Goal: Task Accomplishment & Management: Manage account settings

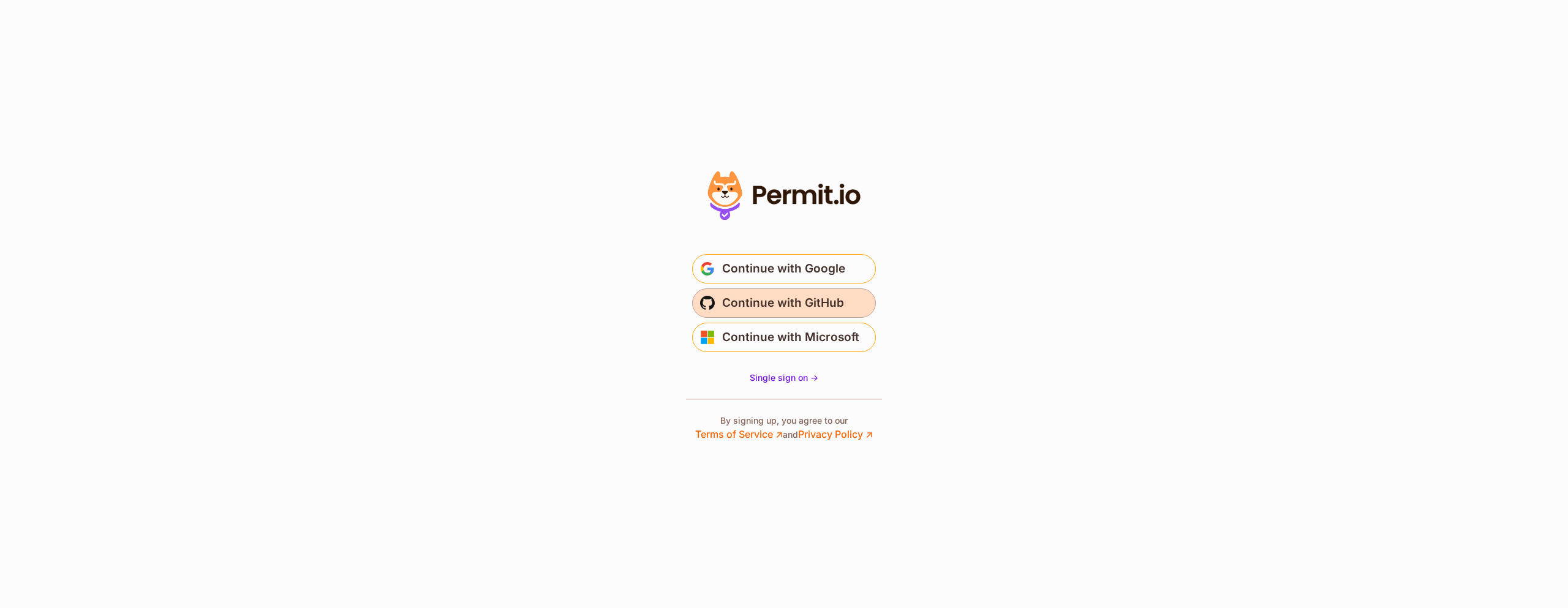
click at [800, 308] on span "Continue with GitHub" at bounding box center [782, 302] width 122 height 20
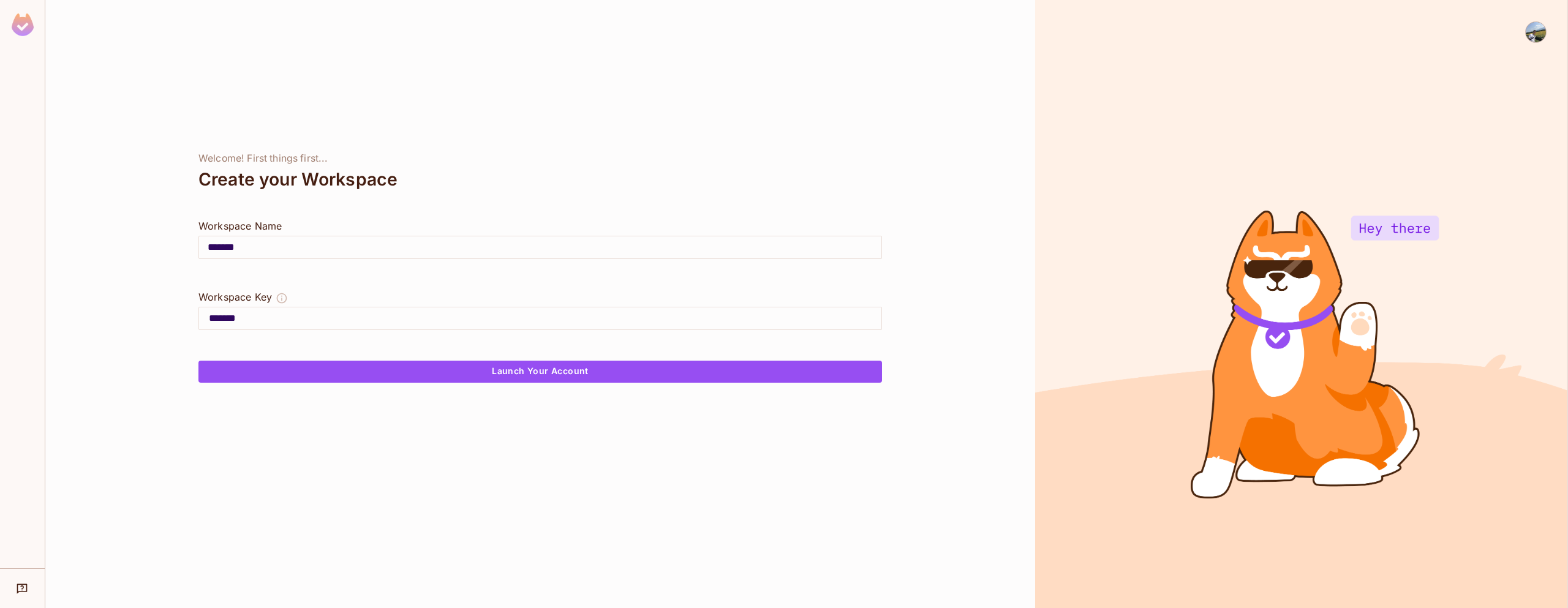
click at [1543, 32] on img at bounding box center [1536, 32] width 20 height 20
click at [1482, 94] on span "Log out" at bounding box center [1489, 98] width 30 height 11
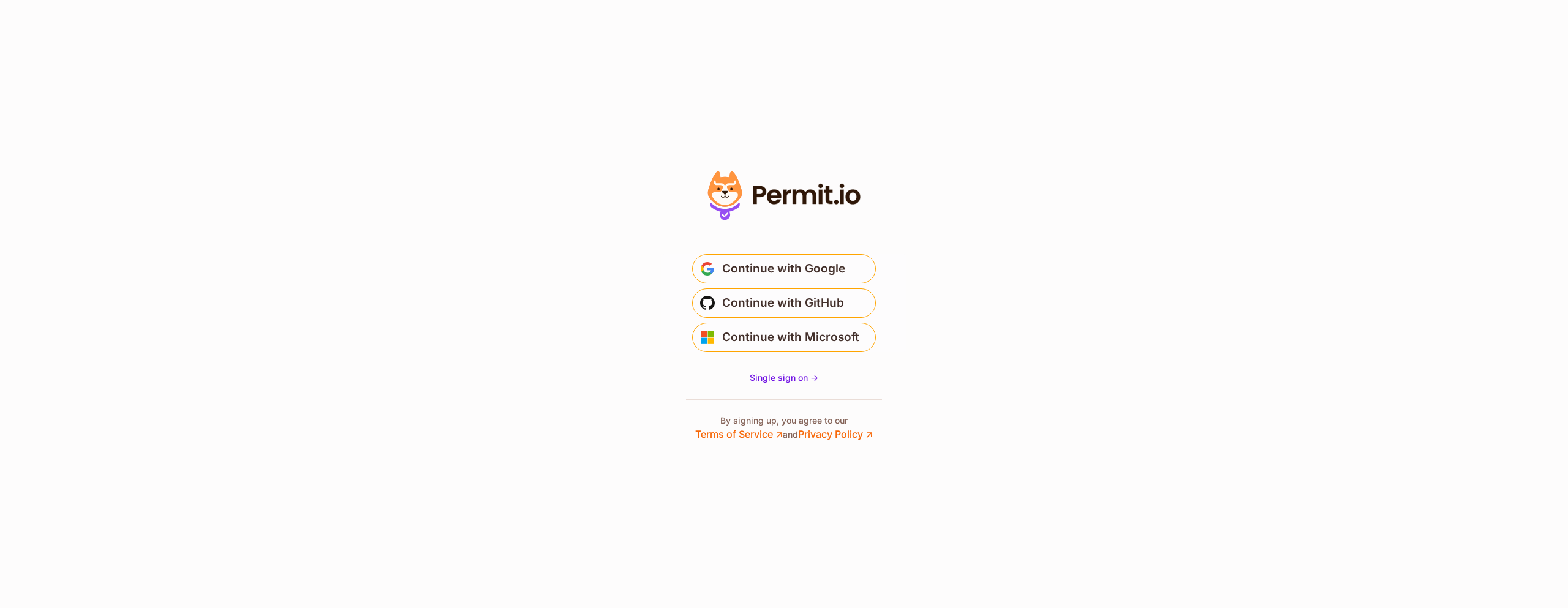
click at [436, 101] on section "* Or" at bounding box center [784, 304] width 1568 height 608
